Goal: Transaction & Acquisition: Purchase product/service

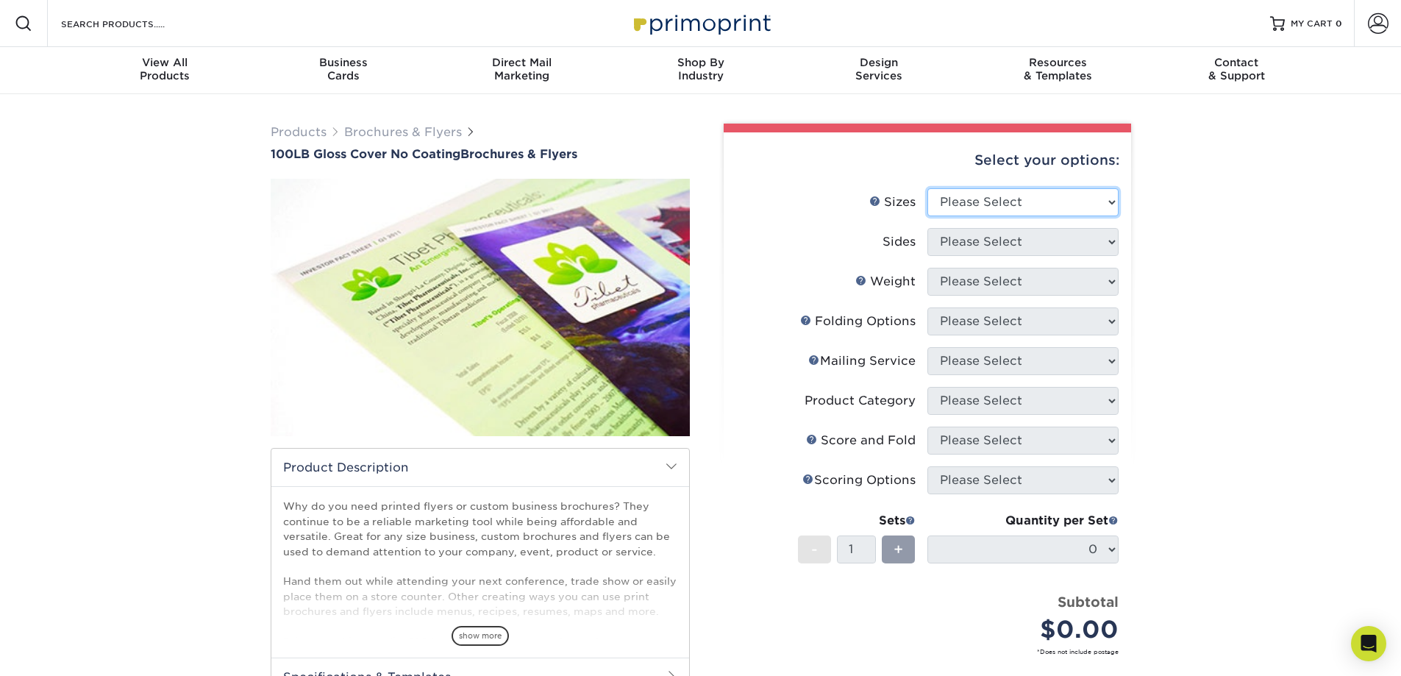
click at [1107, 197] on select "Please Select 3.67" x 8.5" 4" x 8.5" 4" x 8.5" 4" x 11" 4" x 12" 4.25" x 11" 4.…" at bounding box center [1023, 202] width 191 height 28
select select "11.00x17.00"
click at [928, 188] on select "Please Select 3.67" x 8.5" 4" x 8.5" 4" x 8.5" 4" x 11" 4" x 12" 4.25" x 11" 4.…" at bounding box center [1023, 202] width 191 height 28
click at [1019, 248] on select "Please Select Print Both Sides Print Front Only" at bounding box center [1023, 242] width 191 height 28
select select "13abbda7-1d64-4f25-8bb2-c179b224825d"
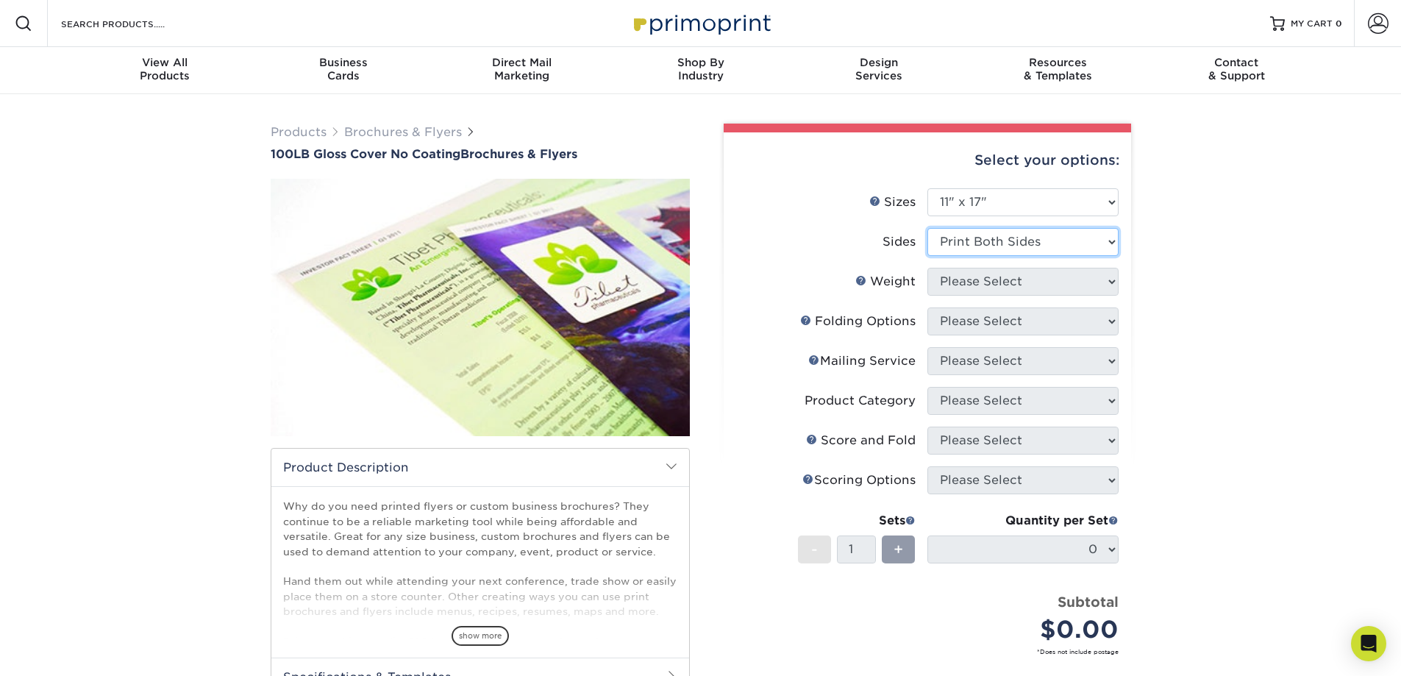
click at [928, 228] on select "Please Select Print Both Sides Print Front Only" at bounding box center [1023, 242] width 191 height 28
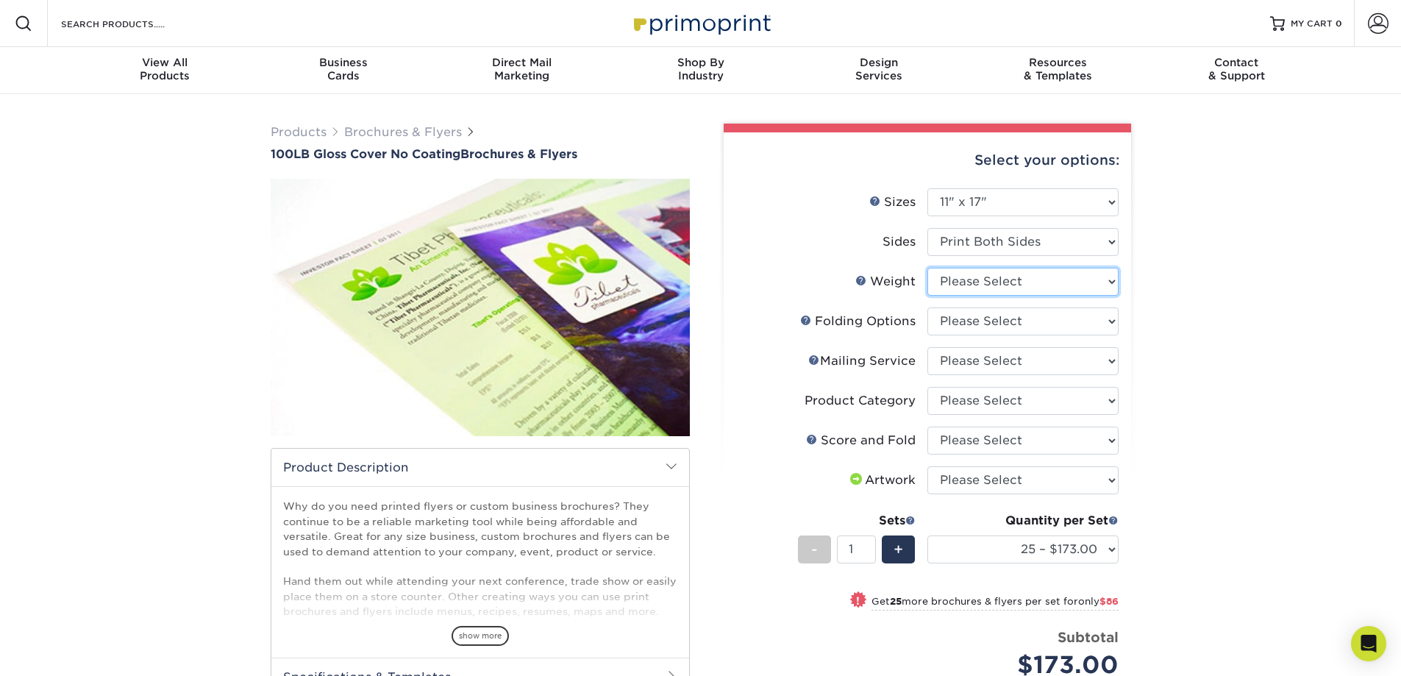
click at [1101, 287] on select "Please Select 100LB" at bounding box center [1023, 282] width 191 height 28
select select "100LB"
click at [928, 268] on select "Please Select 100LB" at bounding box center [1023, 282] width 191 height 28
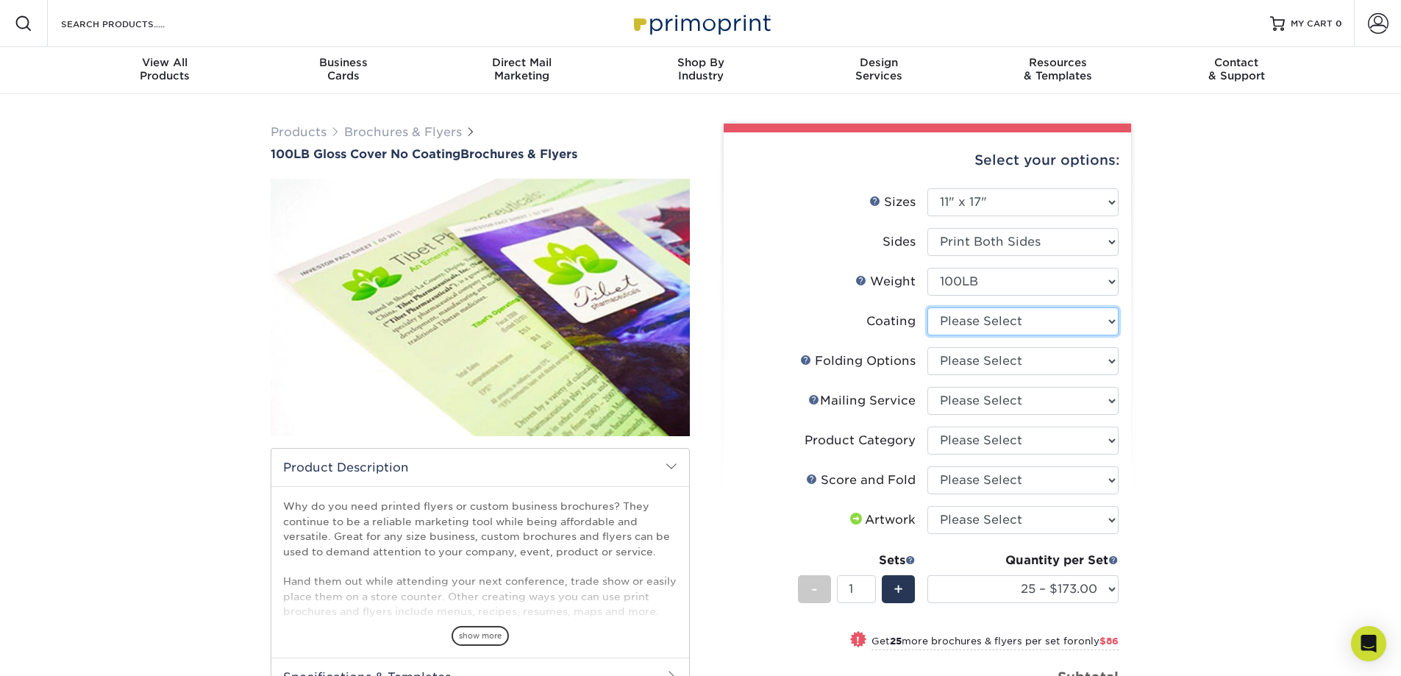
click at [1078, 324] on select at bounding box center [1023, 322] width 191 height 28
click at [928, 308] on select at bounding box center [1023, 322] width 191 height 28
click at [1012, 323] on select at bounding box center [1023, 322] width 191 height 28
click at [928, 308] on select at bounding box center [1023, 322] width 191 height 28
click at [1009, 364] on select "Please Select FLAT - No Folding" at bounding box center [1023, 361] width 191 height 28
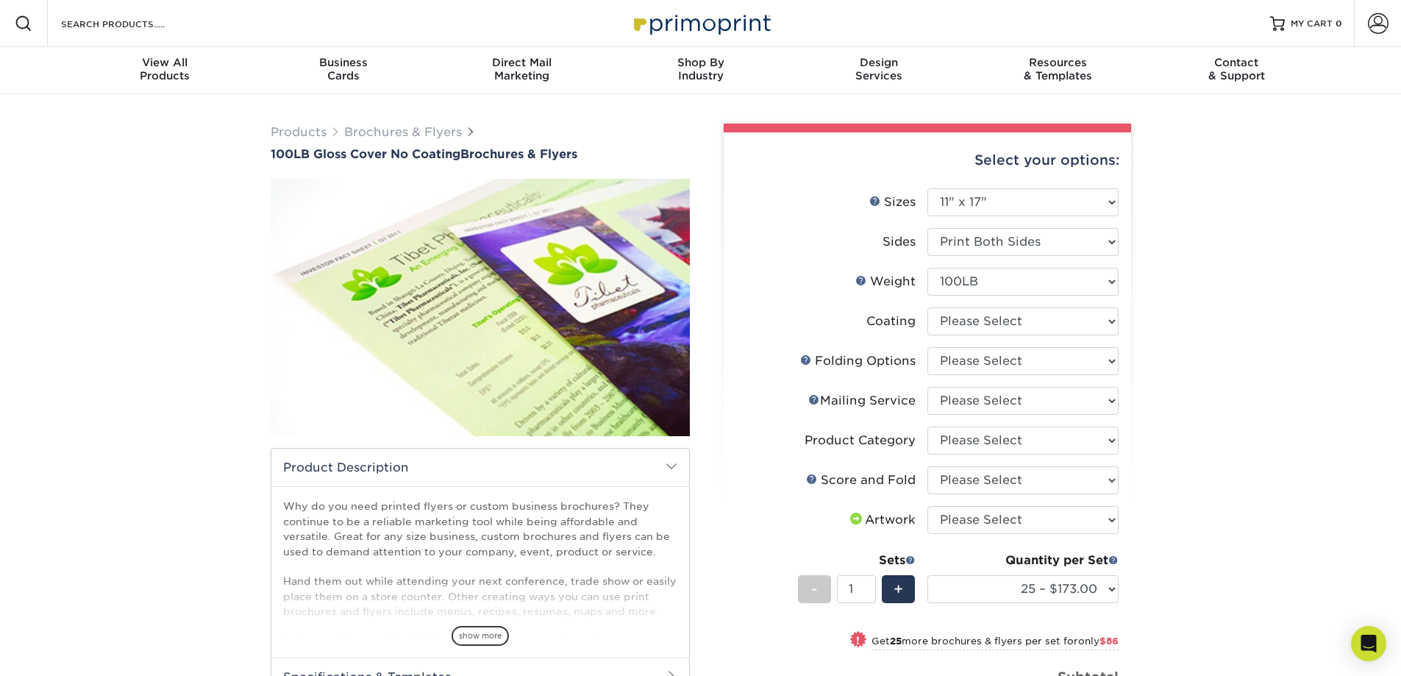
click at [1315, 394] on div "Products Brochures & Flyers 100LB Gloss Cover No Coating Brochures & Flyers sho…" at bounding box center [700, 523] width 1401 height 859
click at [1017, 480] on select "Please Select No Scoring and Folding Score & fold in half Score and Tri-Fold" at bounding box center [1023, 480] width 191 height 28
click at [1240, 487] on div "Products Brochures & Flyers 100LB Gloss Cover No Coating Brochures & Flyers sho…" at bounding box center [700, 523] width 1401 height 859
